Goal: Information Seeking & Learning: Learn about a topic

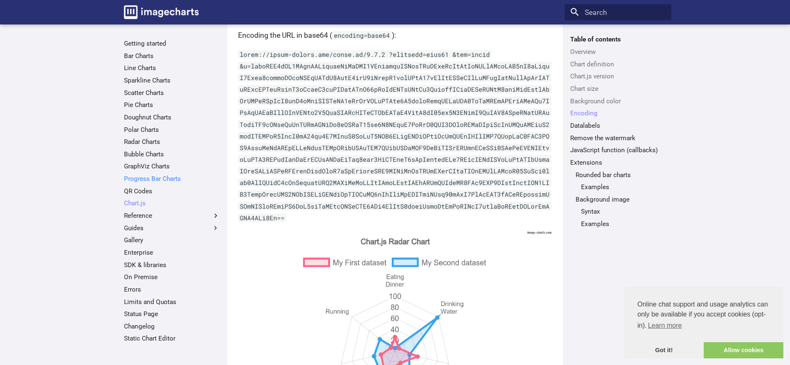
scroll to position [1413, 0]
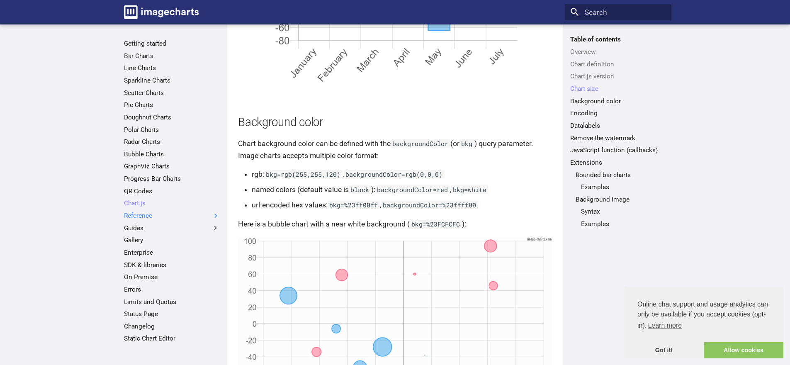
click at [146, 217] on label "Reference" at bounding box center [172, 216] width 96 height 8
click at [0, 0] on input "Reference" at bounding box center [0, 0] width 0 height 0
click at [146, 229] on link "Chart Type" at bounding box center [174, 228] width 90 height 8
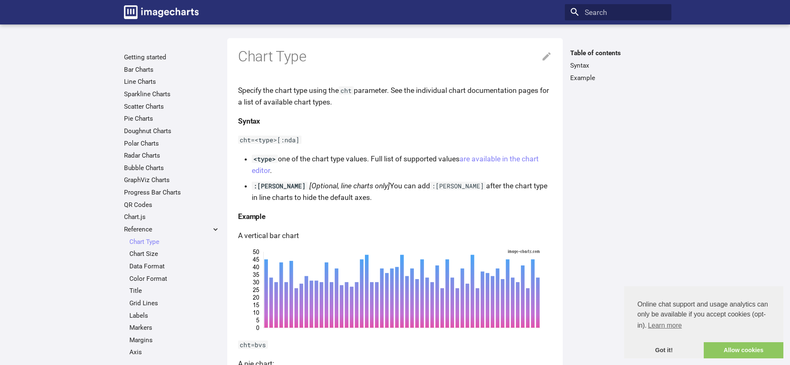
click at [144, 254] on link "Chart Size" at bounding box center [174, 254] width 90 height 8
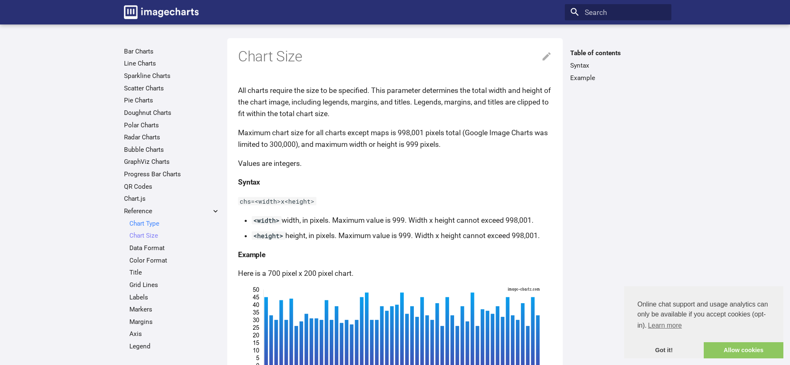
scroll to position [45, 0]
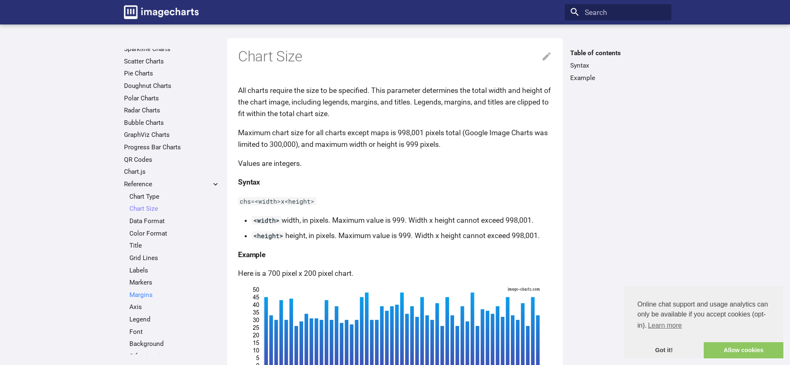
click at [146, 294] on link "Margins" at bounding box center [174, 295] width 90 height 8
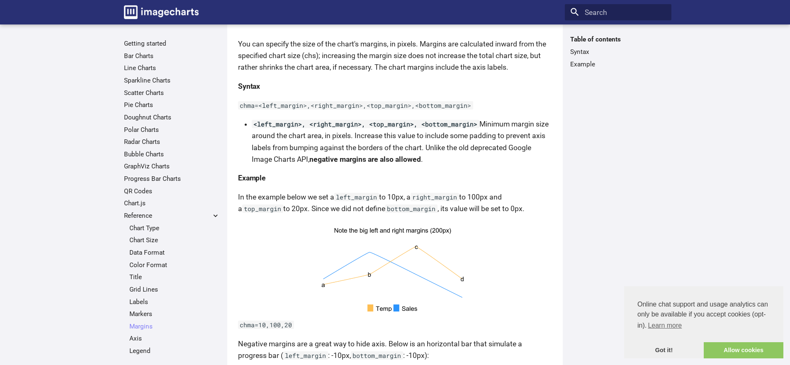
scroll to position [36, 0]
